Goal: Task Accomplishment & Management: Manage account settings

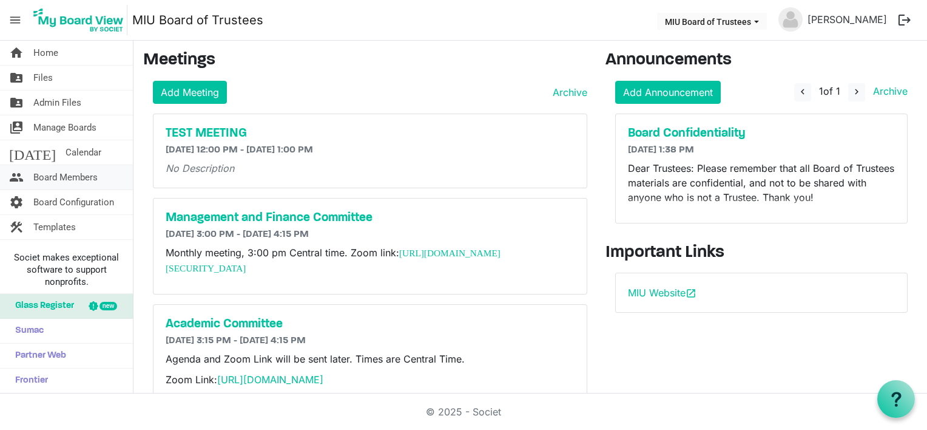
click at [66, 176] on span "Board Members" at bounding box center [65, 177] width 64 height 24
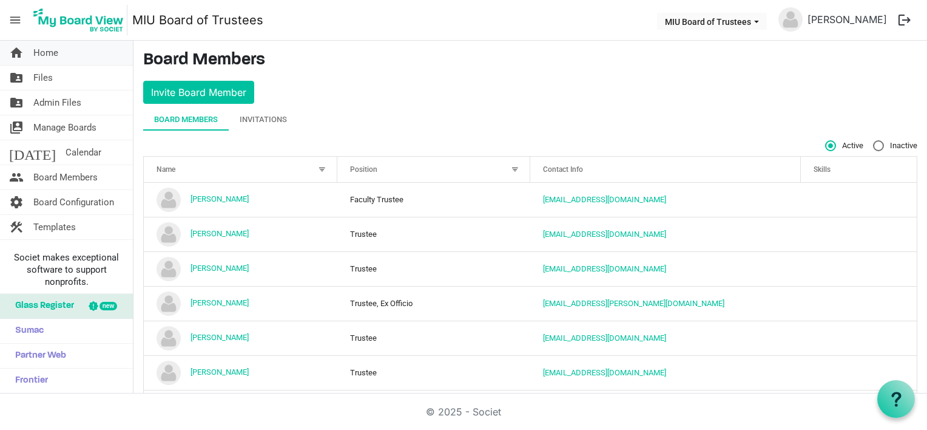
click at [58, 55] on span "Home" at bounding box center [45, 53] width 25 height 24
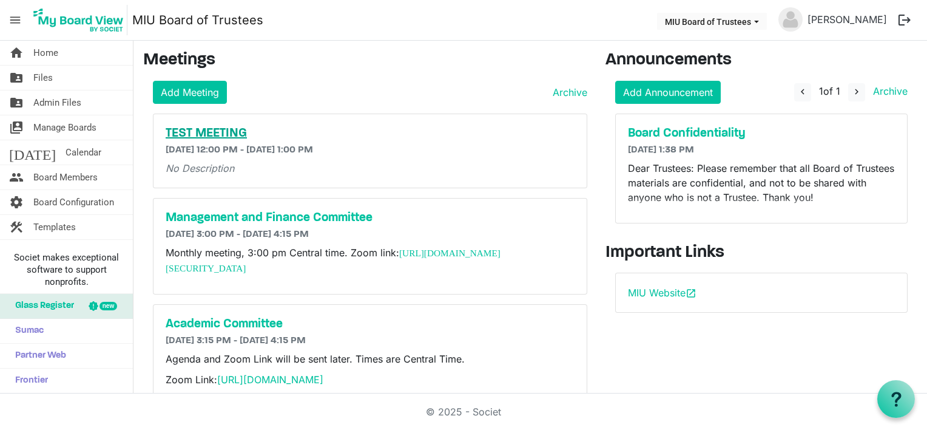
click at [193, 134] on h5 "TEST MEETING" at bounding box center [370, 133] width 409 height 15
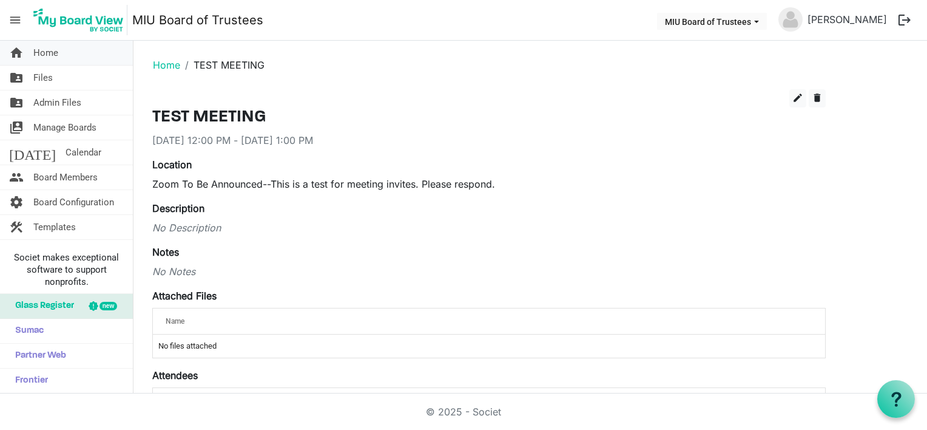
click at [43, 53] on span "Home" at bounding box center [45, 53] width 25 height 24
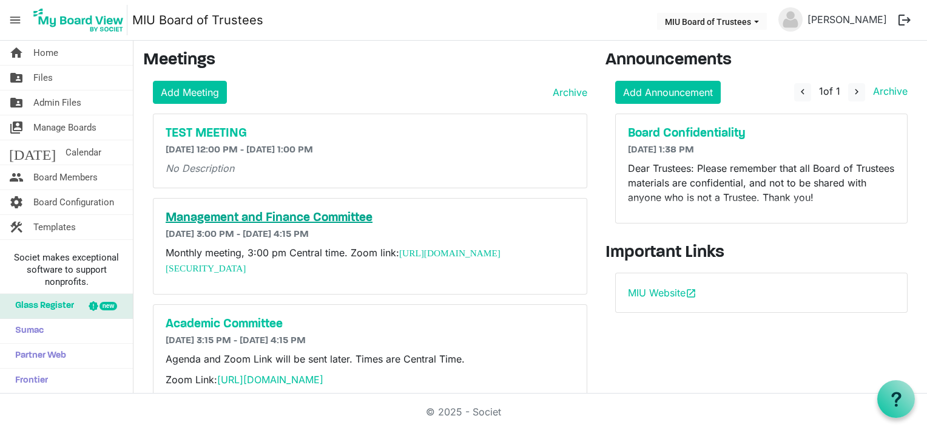
click at [220, 217] on h5 "Management and Finance Committee" at bounding box center [370, 218] width 409 height 15
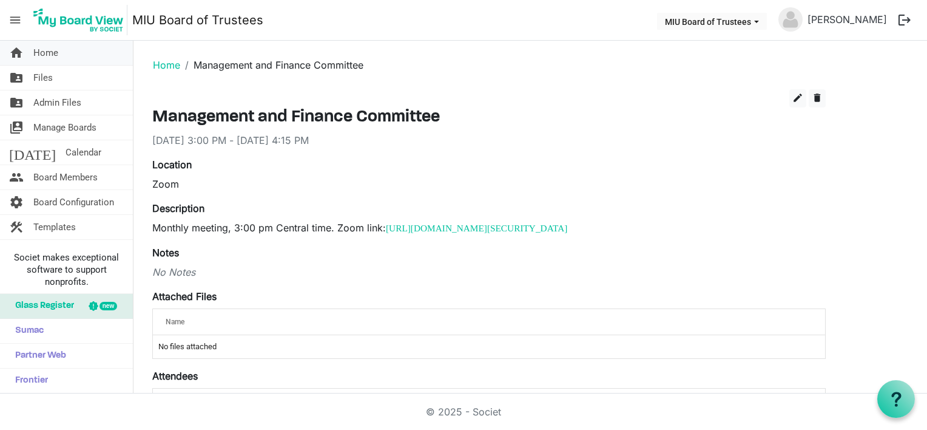
click at [61, 55] on link "home Home" at bounding box center [66, 53] width 133 height 24
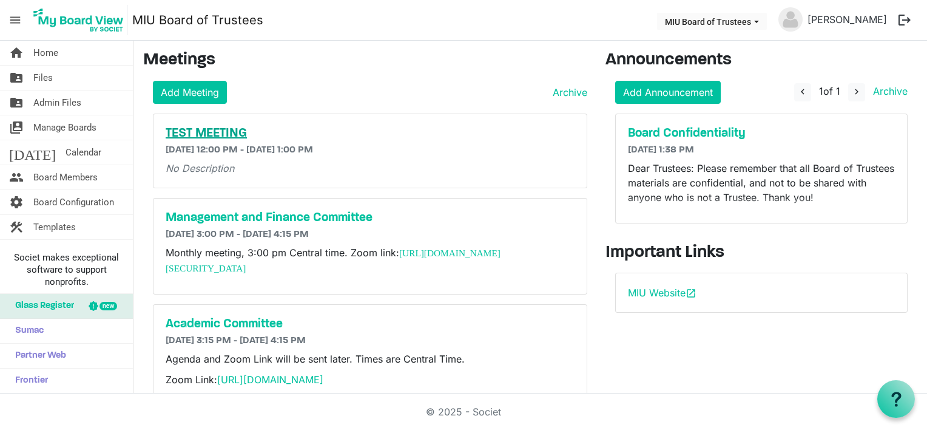
click at [217, 129] on h5 "TEST MEETING" at bounding box center [370, 133] width 409 height 15
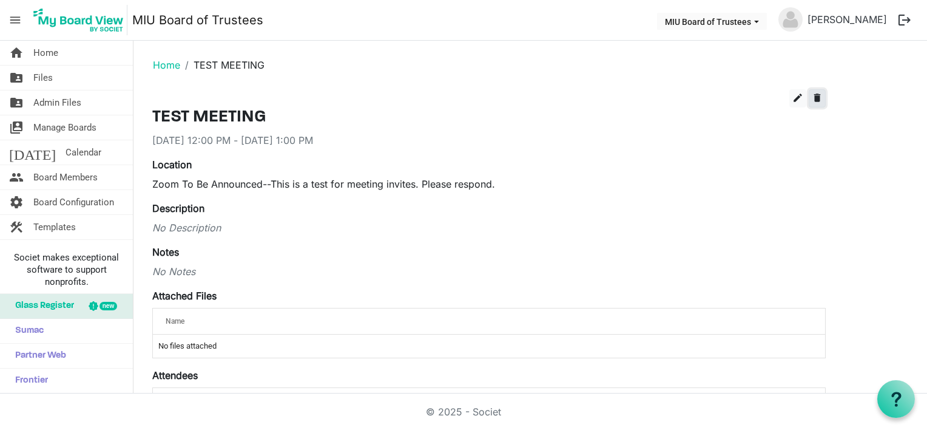
click at [818, 98] on span "delete" at bounding box center [817, 97] width 11 height 11
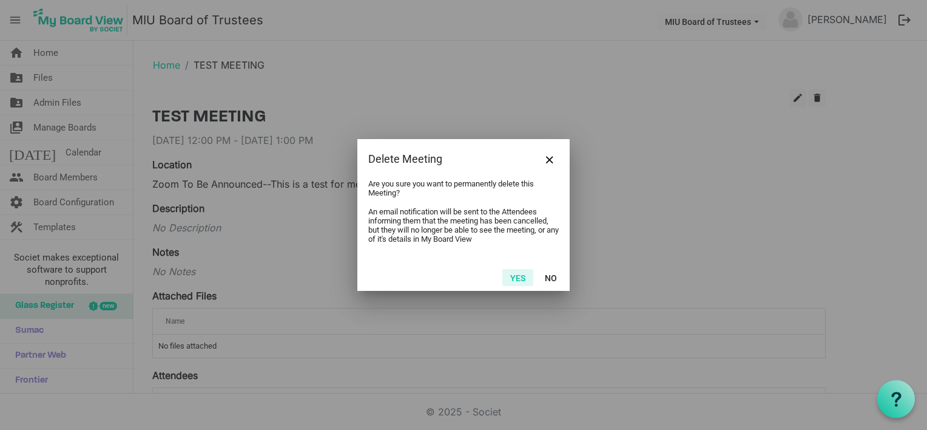
click at [515, 274] on button "Yes" at bounding box center [518, 277] width 31 height 17
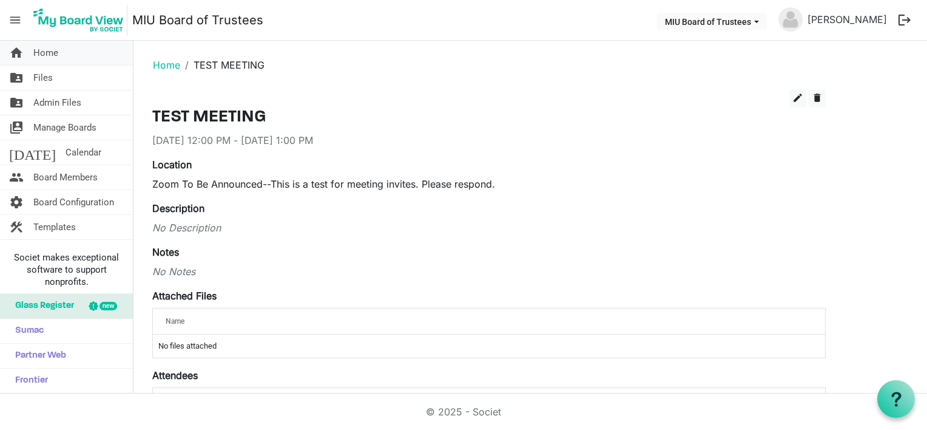
click at [52, 52] on span "Home" at bounding box center [45, 53] width 25 height 24
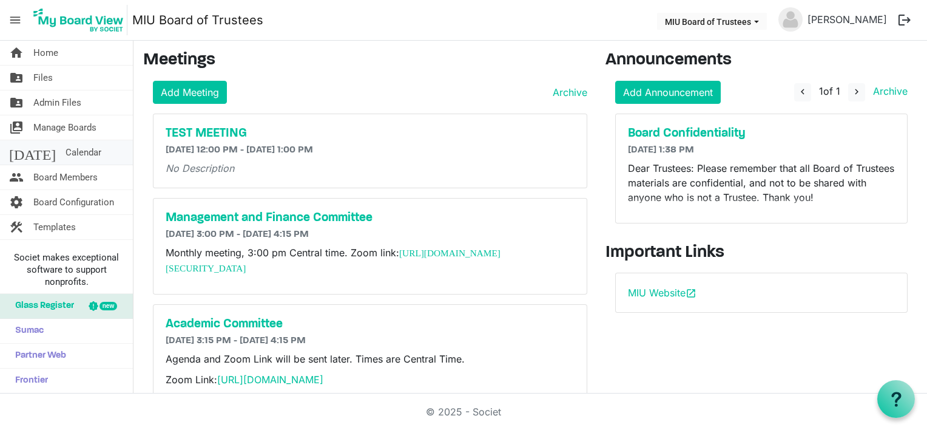
click at [66, 154] on span "Calendar" at bounding box center [84, 152] width 36 height 24
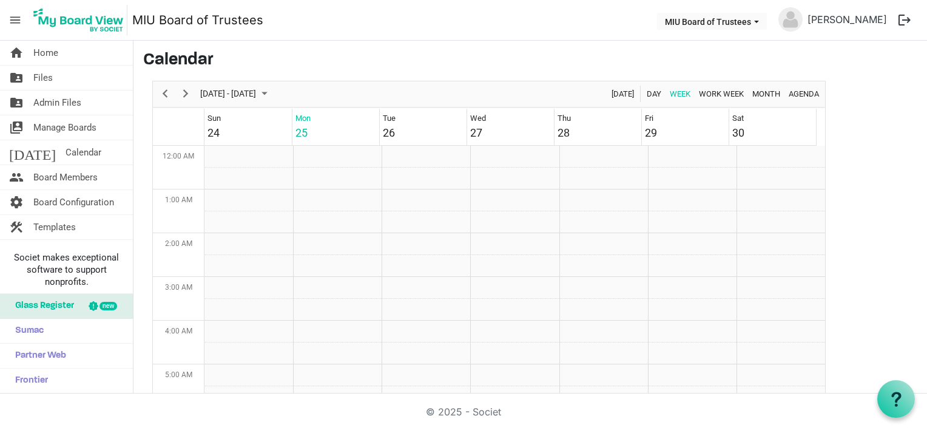
scroll to position [393, 0]
click at [766, 89] on span "Month" at bounding box center [766, 93] width 30 height 15
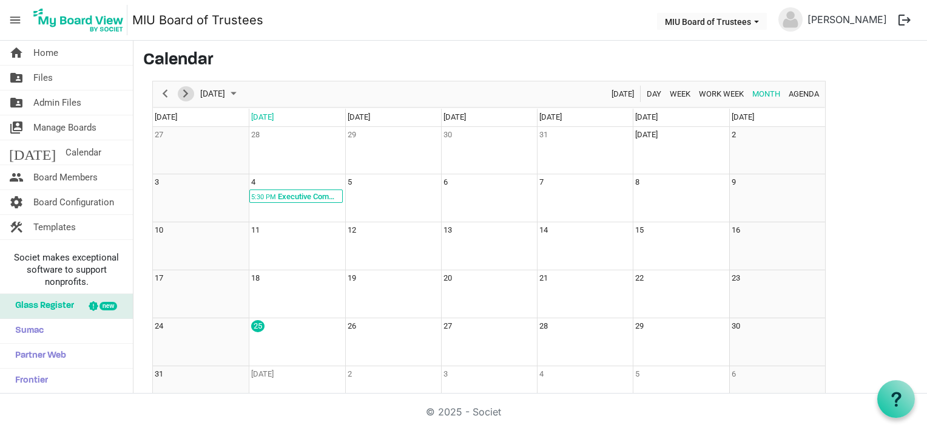
click at [184, 94] on span "Next" at bounding box center [185, 93] width 15 height 15
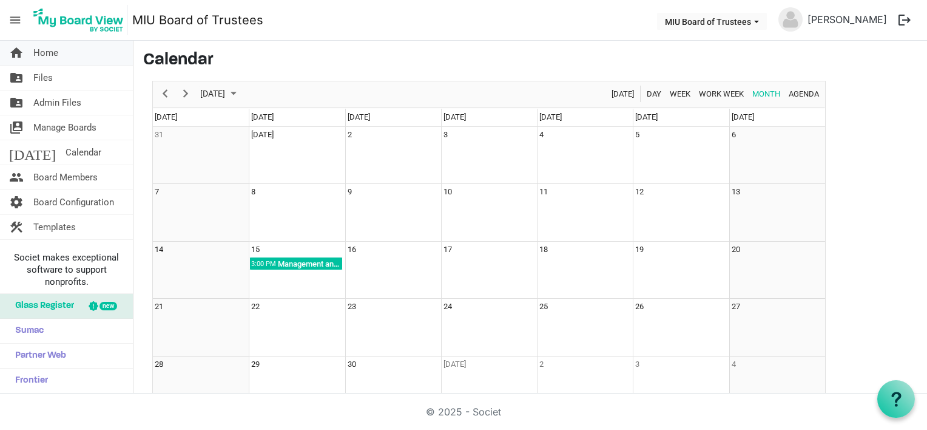
click at [46, 56] on span "Home" at bounding box center [45, 53] width 25 height 24
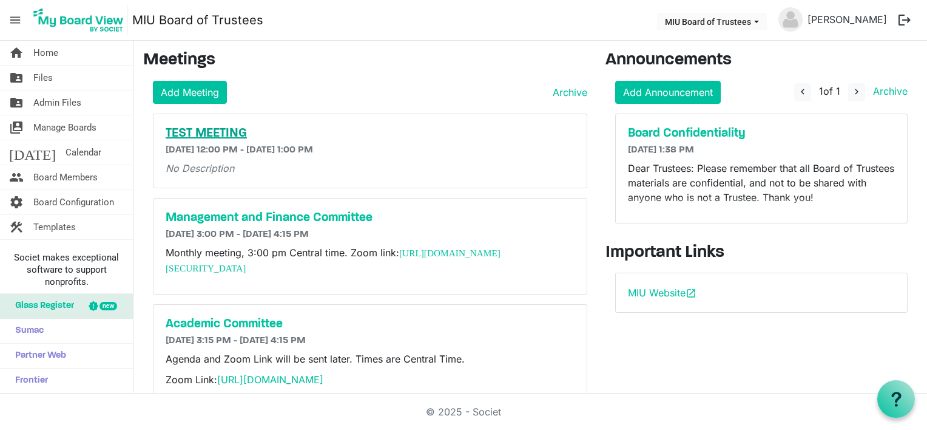
click at [217, 134] on h5 "TEST MEETING" at bounding box center [370, 133] width 409 height 15
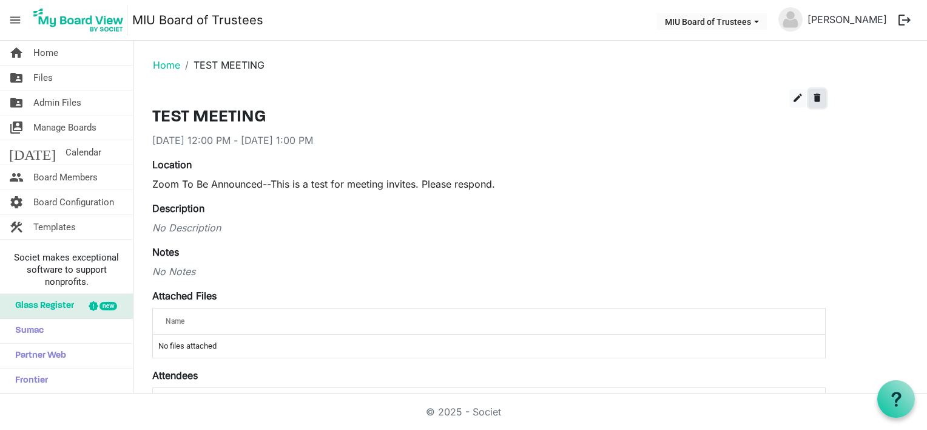
click at [817, 96] on span "delete" at bounding box center [817, 97] width 11 height 11
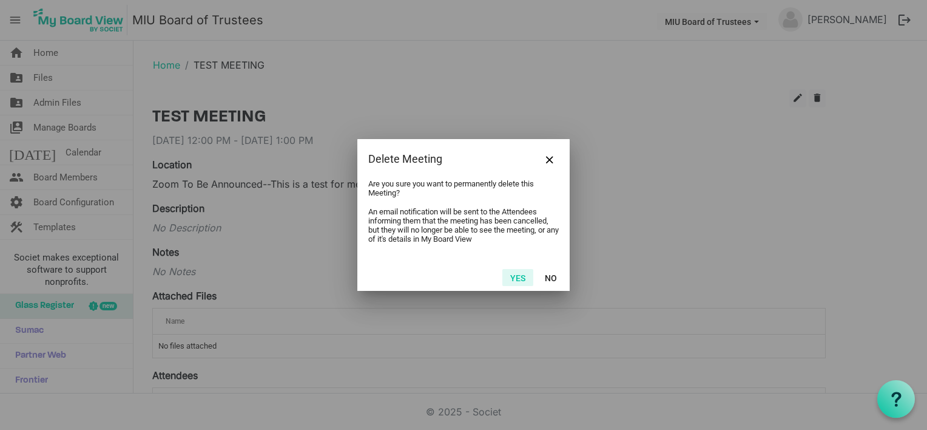
click at [516, 276] on button "Yes" at bounding box center [518, 277] width 31 height 17
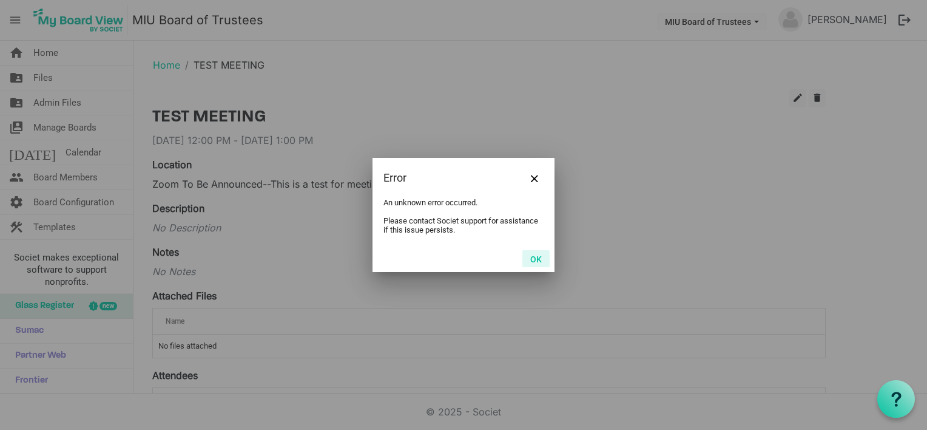
click at [535, 259] on button "OK" at bounding box center [536, 258] width 27 height 17
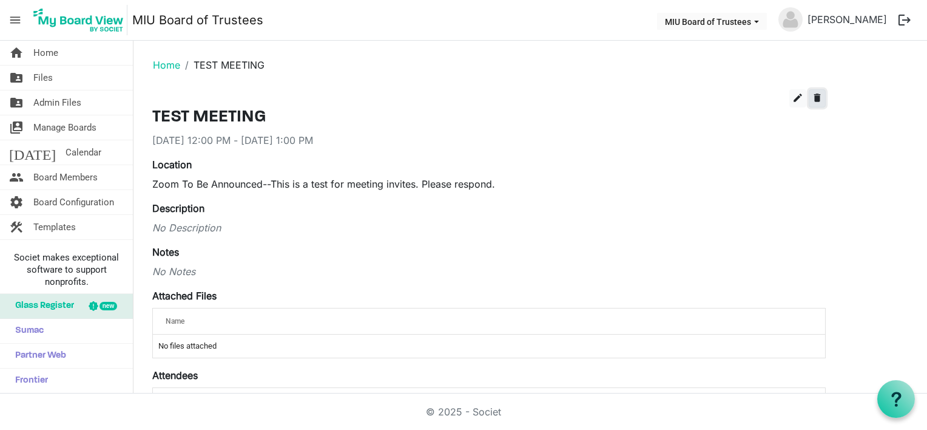
click at [819, 96] on span "delete" at bounding box center [817, 97] width 11 height 11
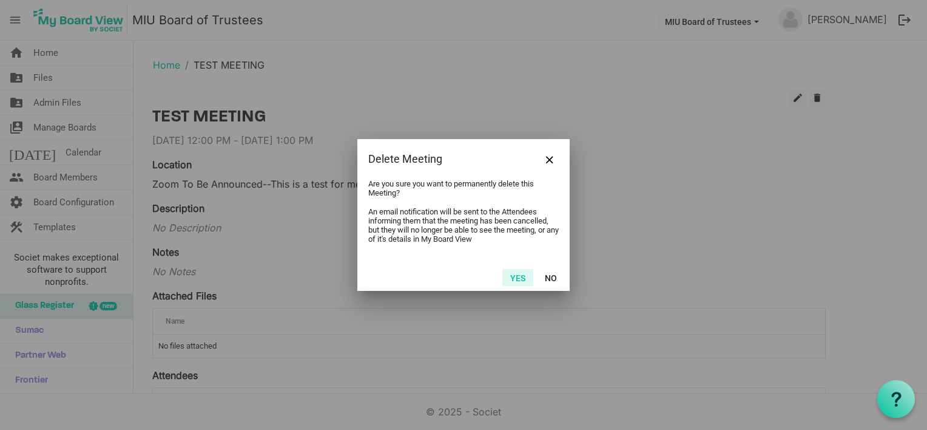
click at [515, 279] on button "Yes" at bounding box center [518, 277] width 31 height 17
